Goal: Book appointment/travel/reservation

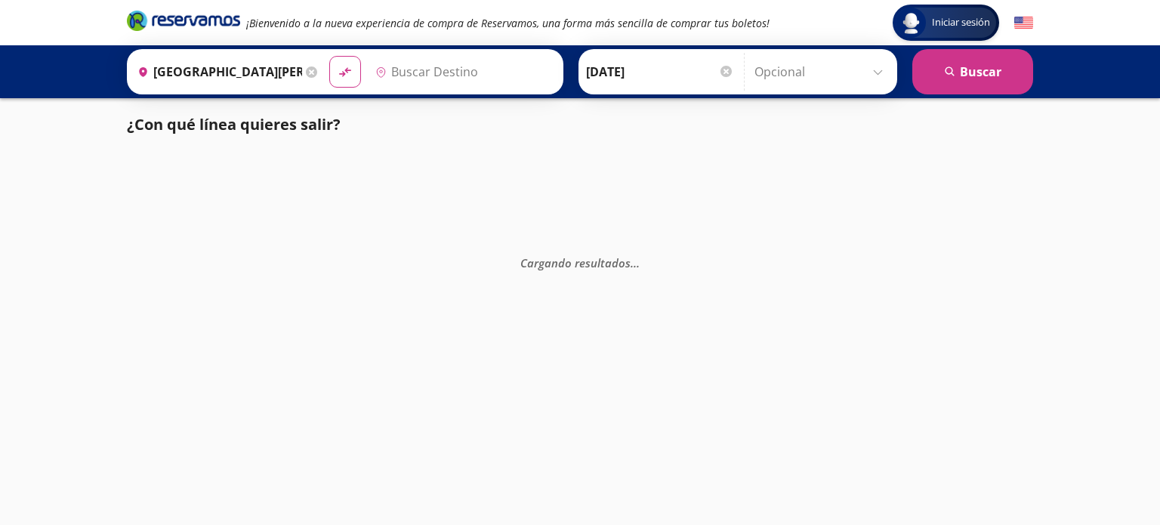
type input "Terminal Paseo Destino, [GEOGRAPHIC_DATA]"
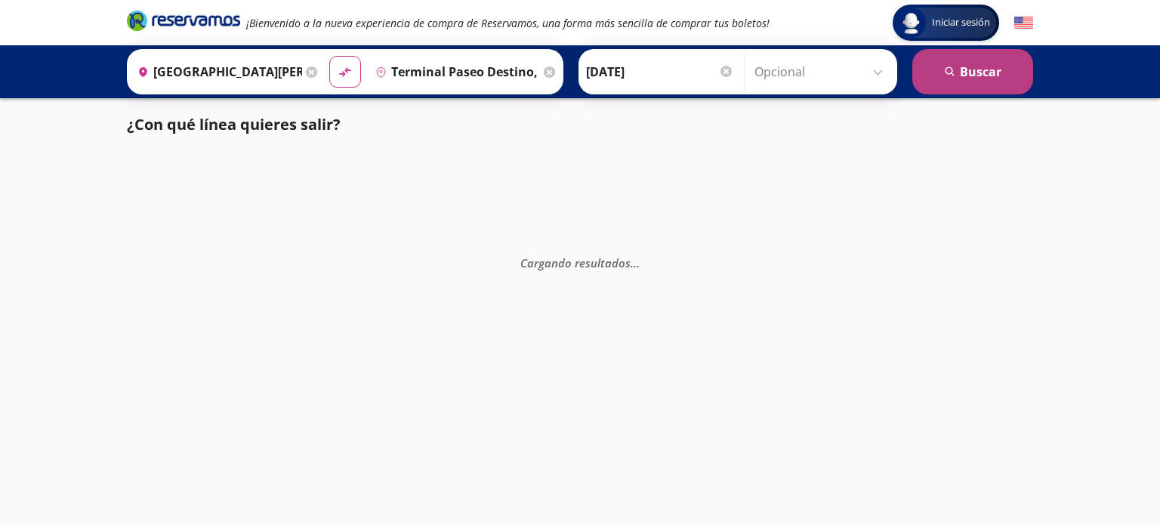
click at [982, 63] on button "search [GEOGRAPHIC_DATA]" at bounding box center [973, 71] width 121 height 45
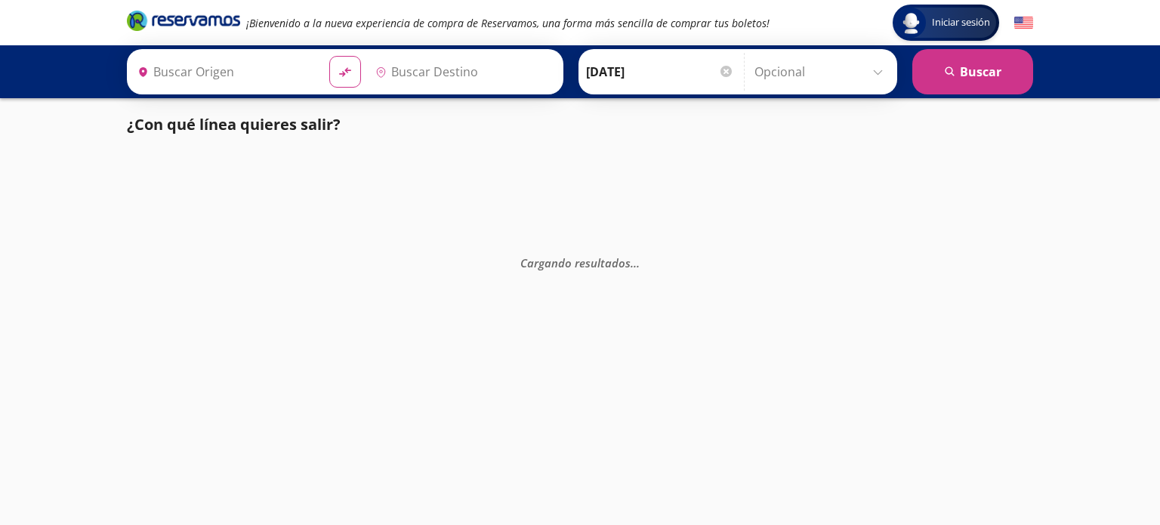
type input "Terminal Paseo Destino, [GEOGRAPHIC_DATA]"
type input "[GEOGRAPHIC_DATA][PERSON_NAME] ([GEOGRAPHIC_DATA]), [GEOGRAPHIC_DATA]"
click at [884, 75] on input "Opcional" at bounding box center [822, 72] width 135 height 38
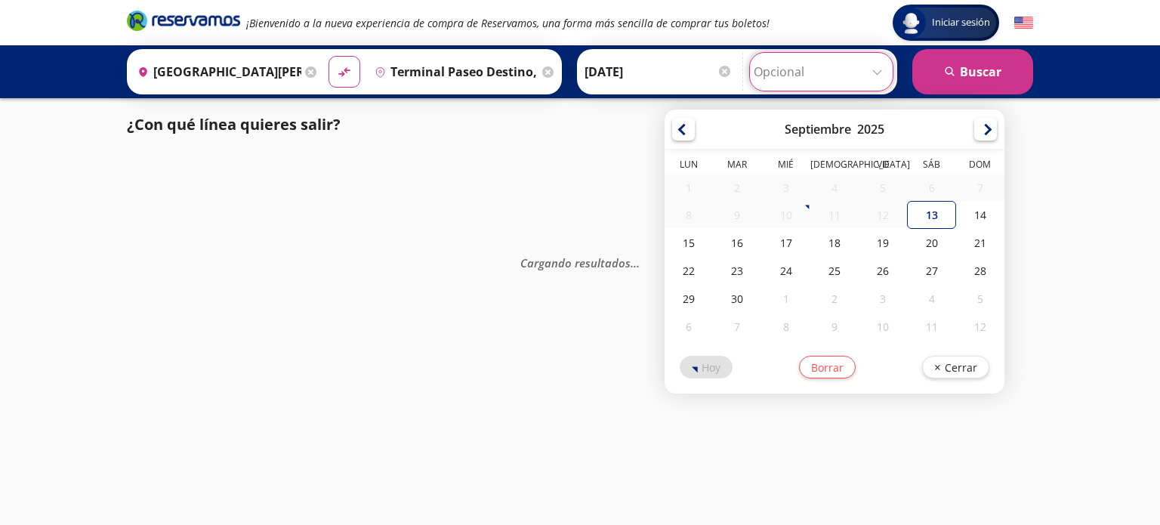
click at [884, 75] on input "Opcional" at bounding box center [821, 72] width 135 height 38
click at [462, 175] on div "Cargando resultados . . ." at bounding box center [580, 413] width 1160 height 525
